Goal: Transaction & Acquisition: Purchase product/service

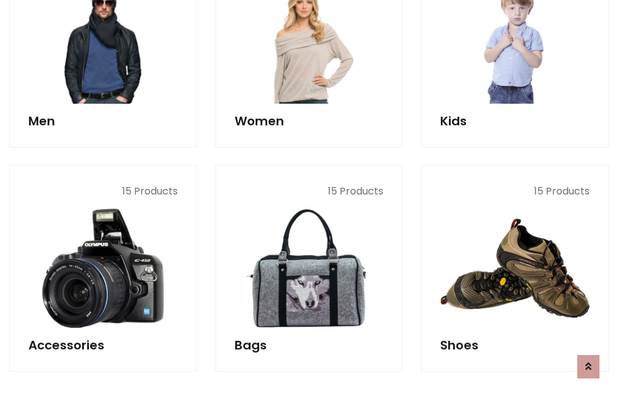
scroll to position [413, 0]
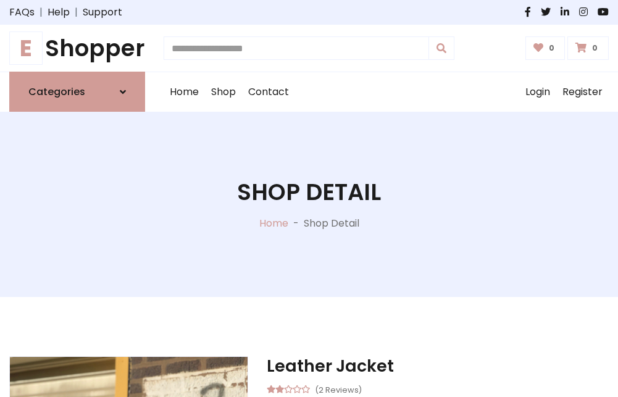
click at [77, 48] on h1 "E Shopper" at bounding box center [77, 48] width 136 height 27
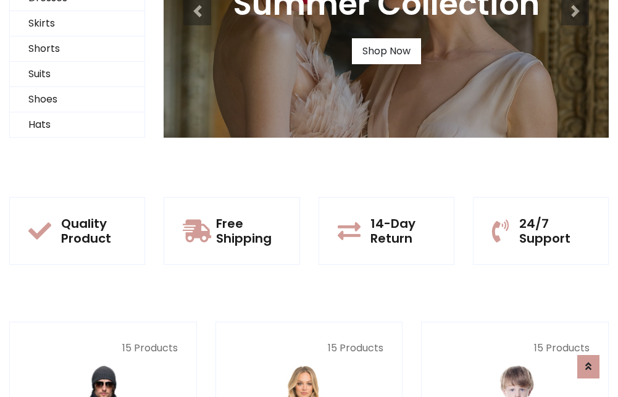
scroll to position [119, 0]
